Goal: Task Accomplishment & Management: Complete application form

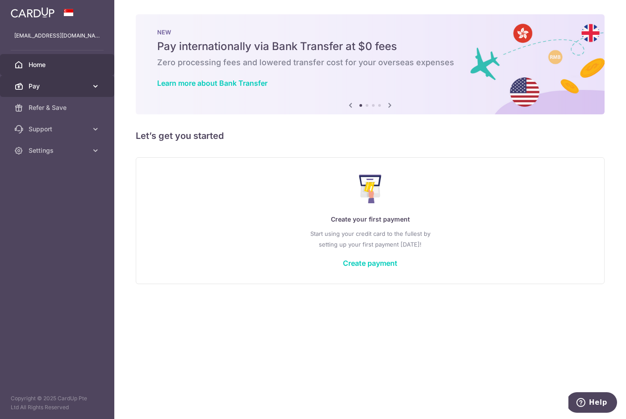
click at [52, 88] on span "Pay" at bounding box center [58, 86] width 59 height 9
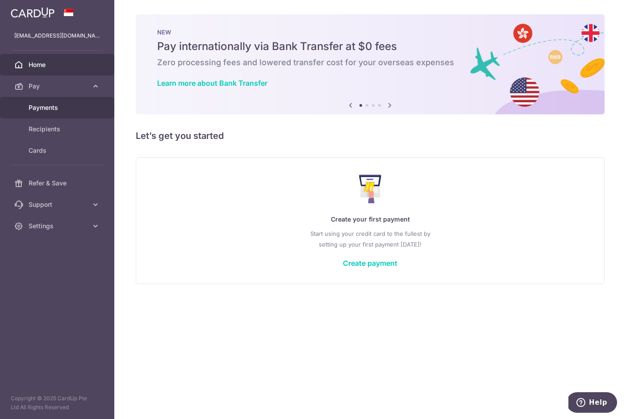
click at [67, 111] on span "Payments" at bounding box center [58, 107] width 59 height 9
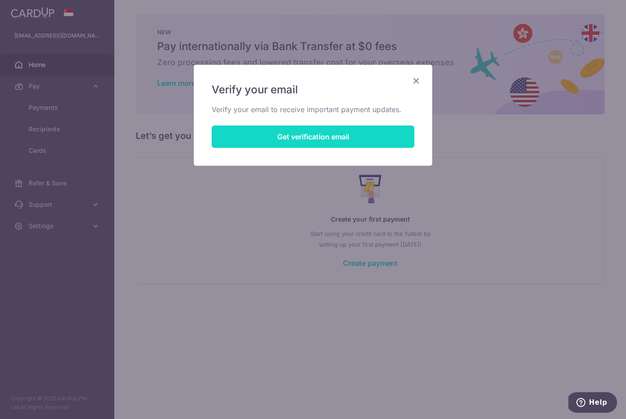
click at [328, 147] on button "Get verification email" at bounding box center [313, 136] width 203 height 22
click at [328, 136] on button "Resend email link" at bounding box center [313, 136] width 203 height 22
